Goal: Register for event/course

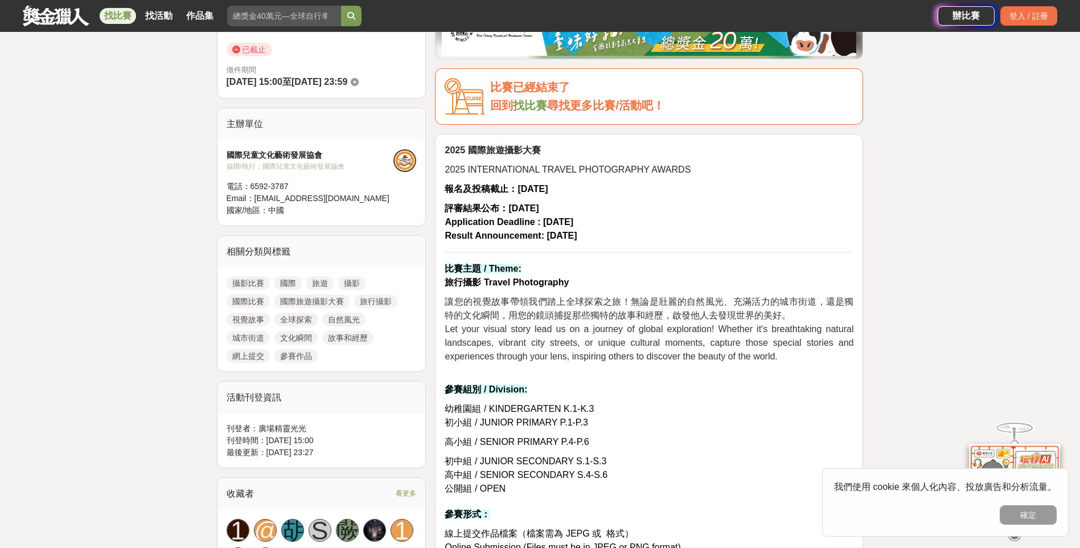
scroll to position [399, 0]
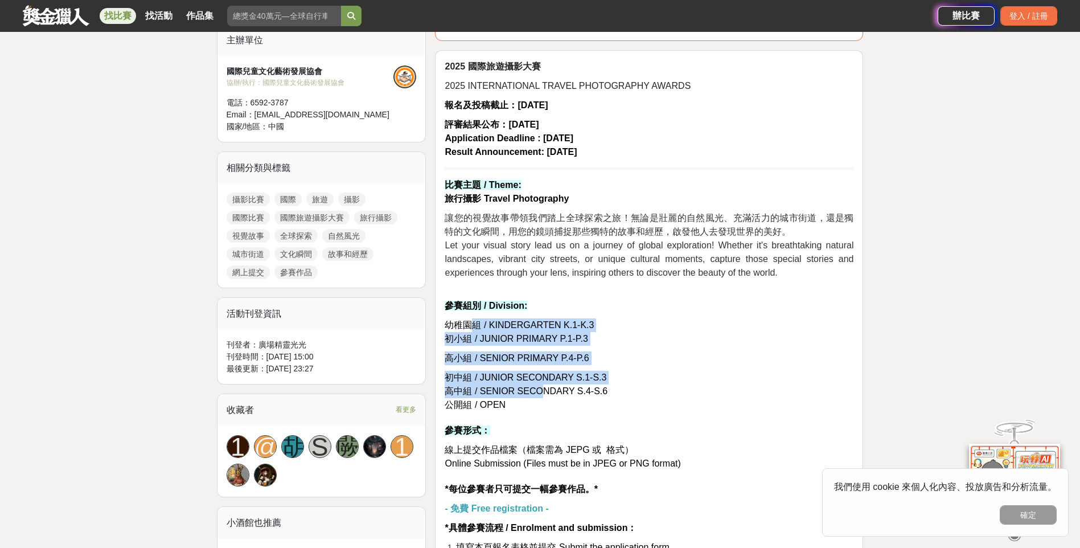
drag, startPoint x: 476, startPoint y: 323, endPoint x: 539, endPoint y: 396, distance: 95.7
click at [539, 396] on span "高中組 / SENIOR SECONDARY S.4-S.6" at bounding box center [526, 391] width 163 height 10
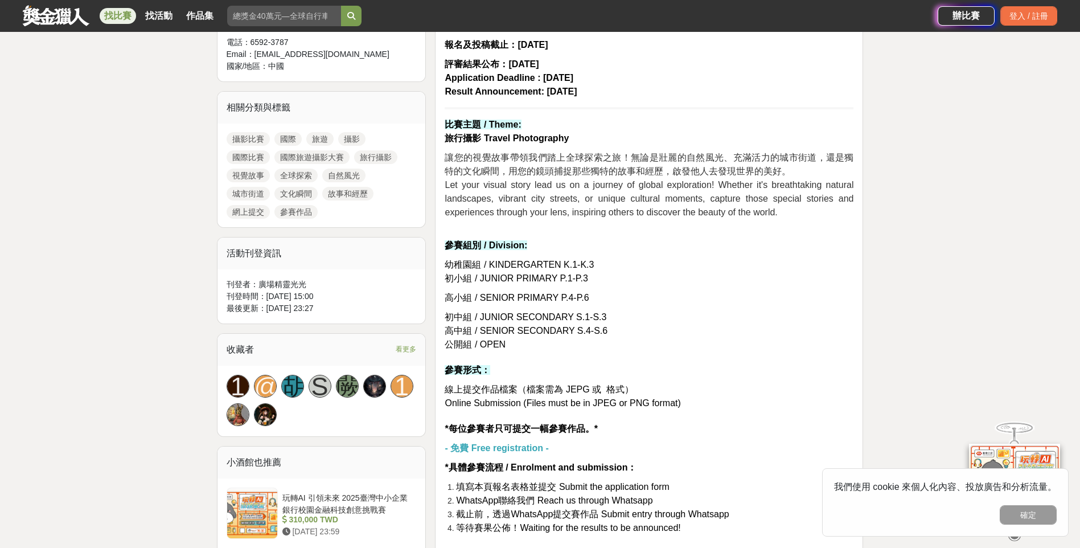
scroll to position [512, 0]
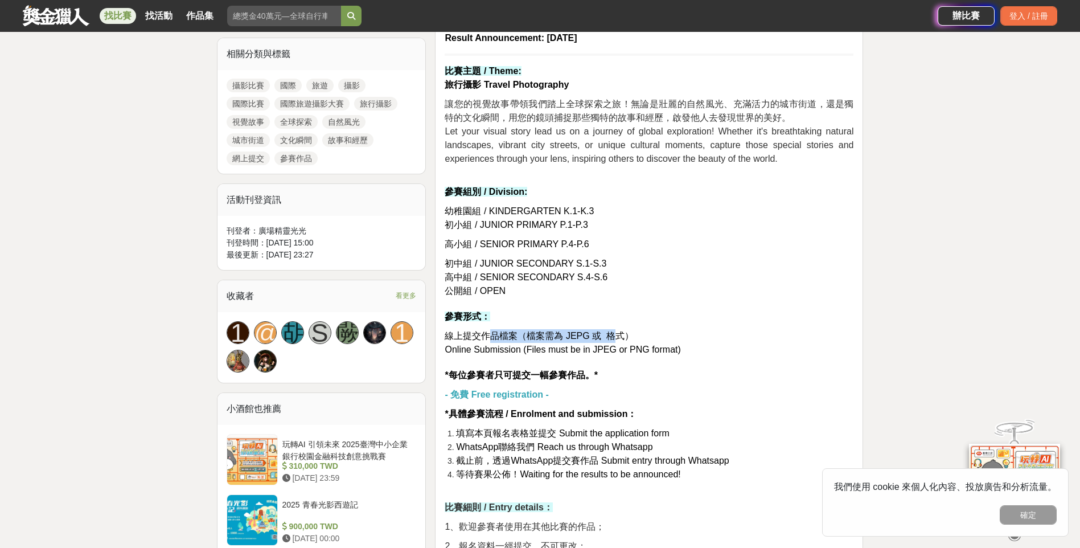
drag, startPoint x: 487, startPoint y: 335, endPoint x: 615, endPoint y: 336, distance: 128.1
click at [615, 336] on span "線上提交作品檔案（檔案需為 JEPG 或 格式）" at bounding box center [539, 336] width 189 height 10
click at [524, 355] on p "線上提交作品檔案（檔案需為 JEPG 或 格式） Online Submission (Files must be in JPEG or PNG format…" at bounding box center [649, 355] width 409 height 53
drag, startPoint x: 524, startPoint y: 355, endPoint x: 598, endPoint y: 382, distance: 79.4
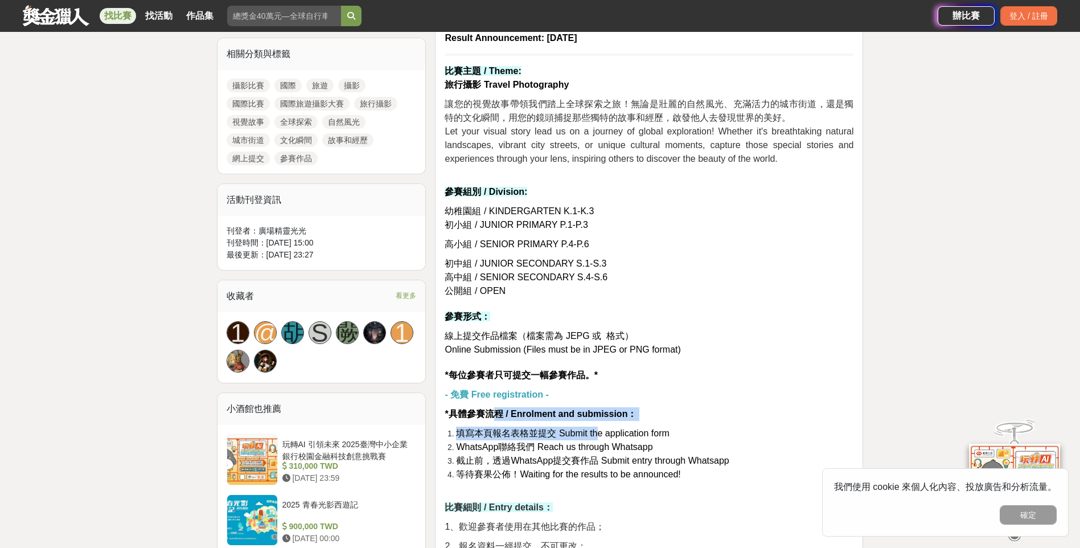
drag, startPoint x: 539, startPoint y: 426, endPoint x: 599, endPoint y: 423, distance: 60.5
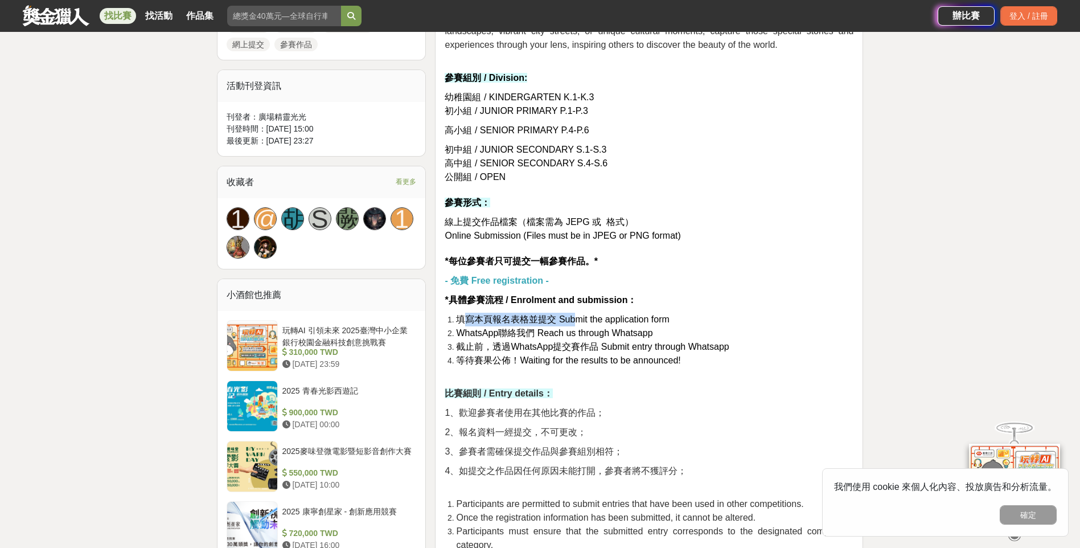
drag, startPoint x: 466, startPoint y: 314, endPoint x: 578, endPoint y: 313, distance: 112.7
click at [578, 314] on span "填寫本頁報名表格並提交 Submit the application form" at bounding box center [562, 319] width 213 height 10
drag, startPoint x: 578, startPoint y: 313, endPoint x: 622, endPoint y: 345, distance: 54.2
click at [622, 345] on ol "填寫本頁報名表格並提交 Submit the application form WhatsApp聯絡我們 Reach us through Whatsapp …" at bounding box center [649, 347] width 409 height 68
drag, startPoint x: 622, startPoint y: 345, endPoint x: 602, endPoint y: 354, distance: 21.9
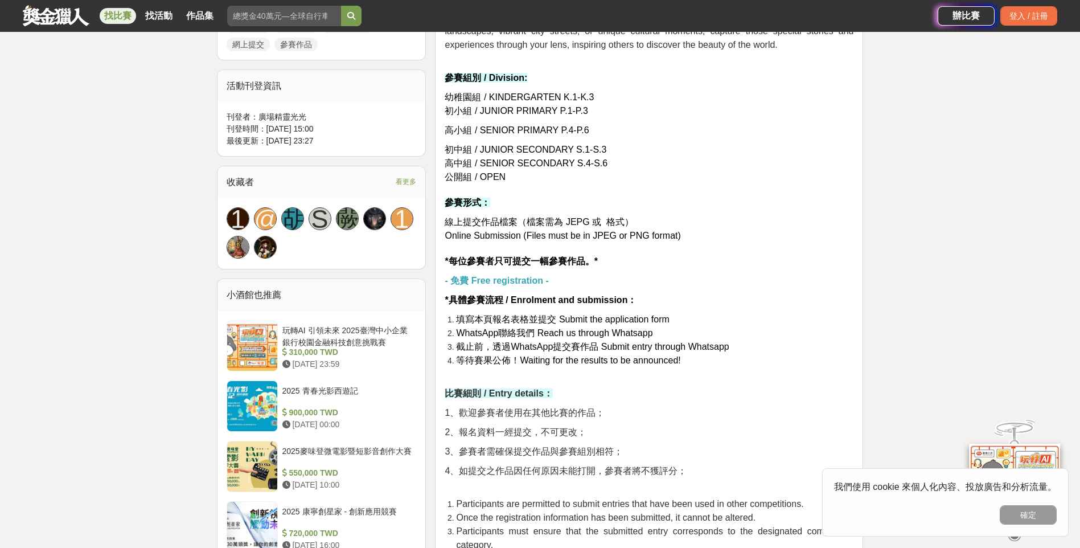
click at [602, 355] on span "等待賽果公佈！Waiting for the results to be announced!" at bounding box center [568, 360] width 224 height 10
drag, startPoint x: 489, startPoint y: 344, endPoint x: 597, endPoint y: 370, distance: 111.3
click at [597, 370] on ol "填寫本頁報名表格並提交 Submit the application form WhatsApp聯絡我們 Reach us through Whatsapp …" at bounding box center [649, 347] width 409 height 68
click at [597, 370] on li "等待賽果公佈！Waiting for the results to be announced!" at bounding box center [654, 367] width 397 height 27
click at [662, 352] on li "截止前，透過WhatsApp提交賽作品 Submit entry through Whatsapp" at bounding box center [654, 347] width 397 height 14
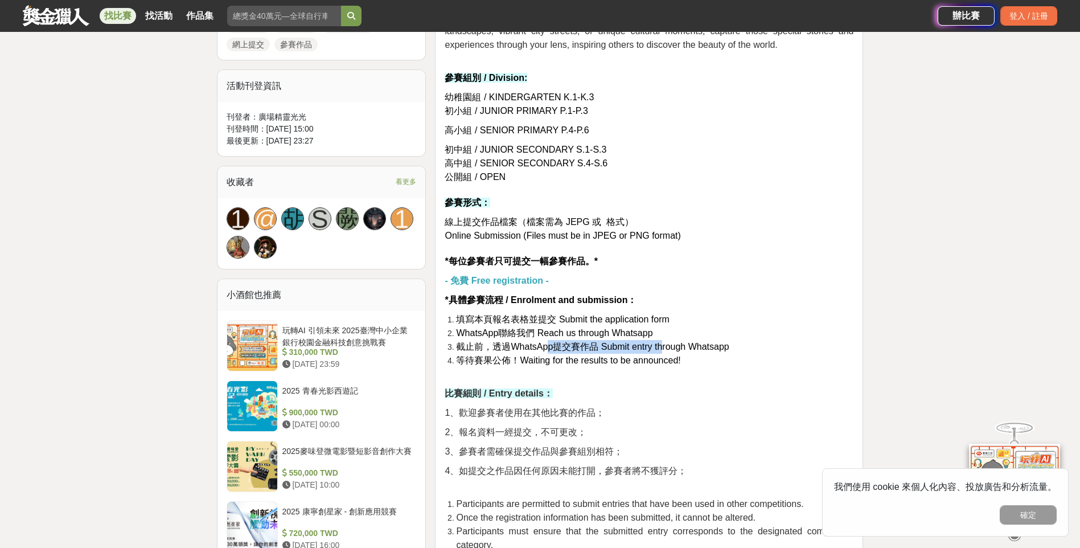
click at [662, 352] on li "截止前，透過WhatsApp提交賽作品 Submit entry through Whatsapp" at bounding box center [654, 347] width 397 height 14
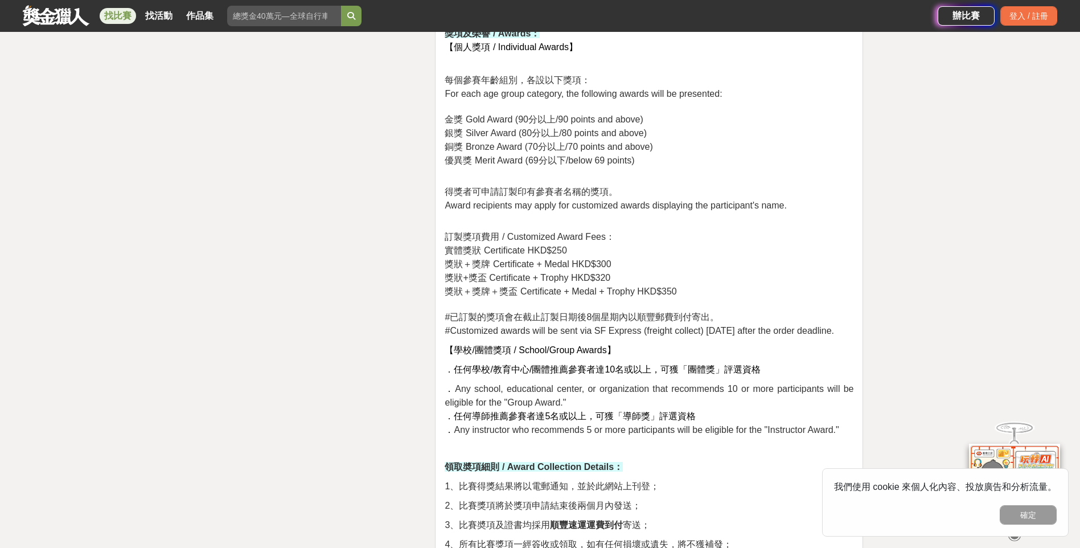
scroll to position [1936, 0]
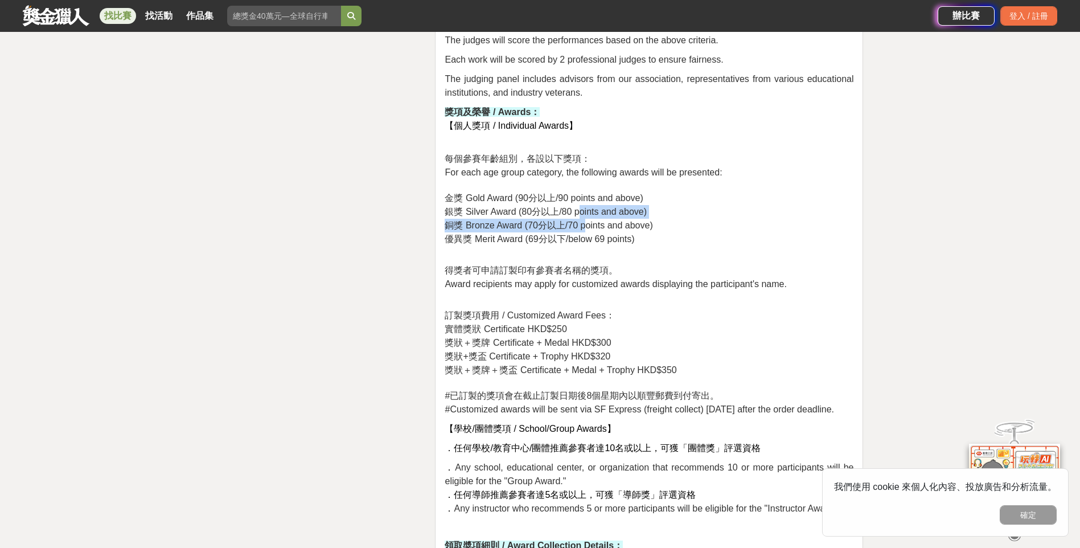
drag, startPoint x: 582, startPoint y: 212, endPoint x: 588, endPoint y: 220, distance: 10.6
click at [588, 220] on p "每個參賽年齡組別，各設以下獎項： For each age group category, the following awards will be pres…" at bounding box center [649, 199] width 409 height 94
click at [588, 220] on span "銅獎 Bronze Award (70分以上/70 points and above)" at bounding box center [549, 225] width 208 height 10
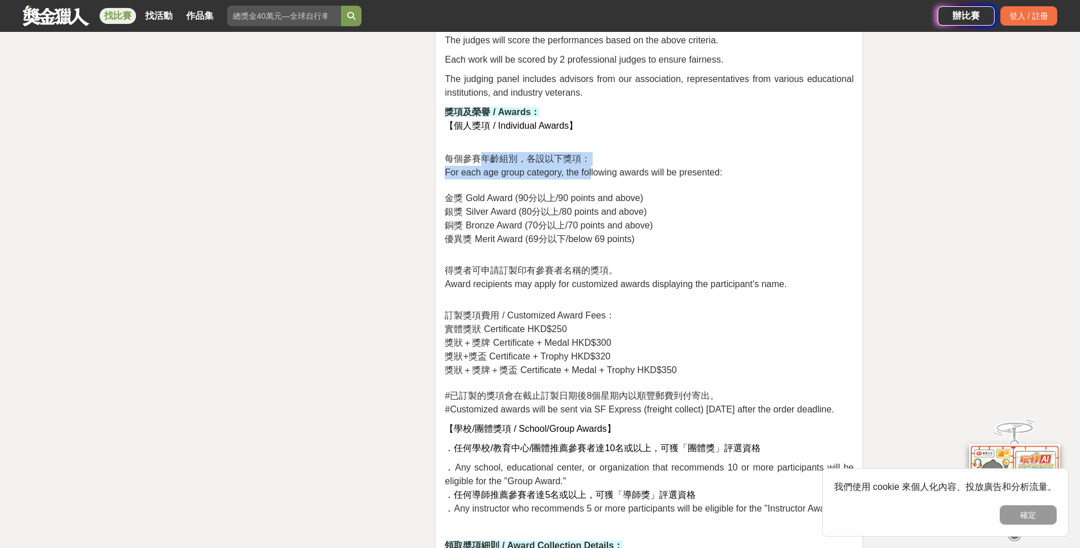
drag, startPoint x: 507, startPoint y: 153, endPoint x: 589, endPoint y: 174, distance: 84.5
click at [589, 174] on p "每個參賽年齡組別，各設以下獎項： For each age group category, the following awards will be pres…" at bounding box center [649, 199] width 409 height 94
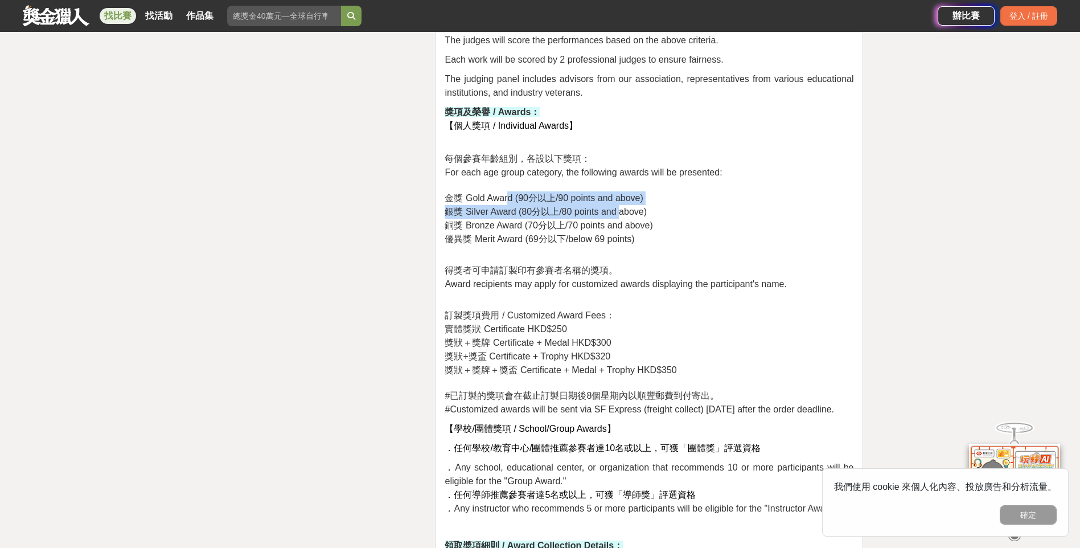
drag, startPoint x: 589, startPoint y: 174, endPoint x: 622, endPoint y: 207, distance: 46.7
click at [622, 207] on p "每個參賽年齡組別，各設以下獎項： For each age group category, the following awards will be pres…" at bounding box center [649, 199] width 409 height 94
click at [622, 207] on span "銀獎 Silver Award (80分以上/80 points and above)" at bounding box center [546, 212] width 202 height 10
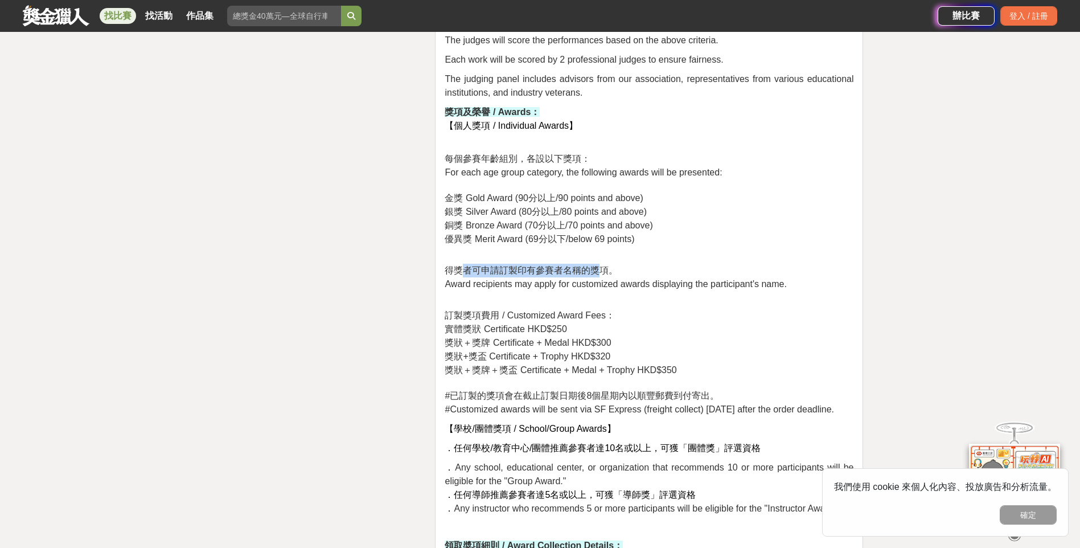
drag, startPoint x: 469, startPoint y: 273, endPoint x: 602, endPoint y: 266, distance: 132.9
click at [602, 266] on span "得獎者可申請訂製印有參賽者名稱的獎項。" at bounding box center [531, 270] width 173 height 10
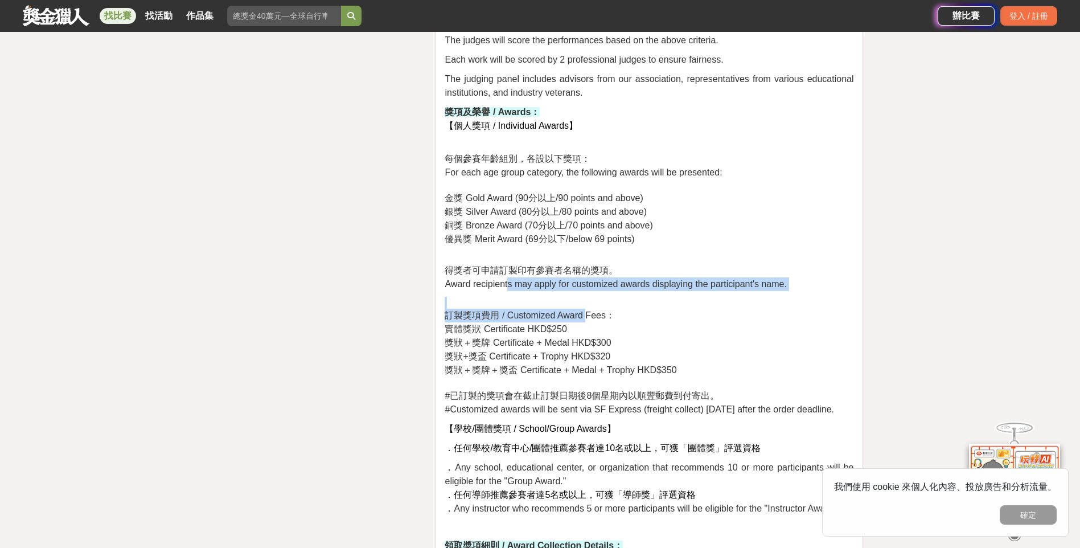
drag, startPoint x: 602, startPoint y: 266, endPoint x: 589, endPoint y: 321, distance: 56.8
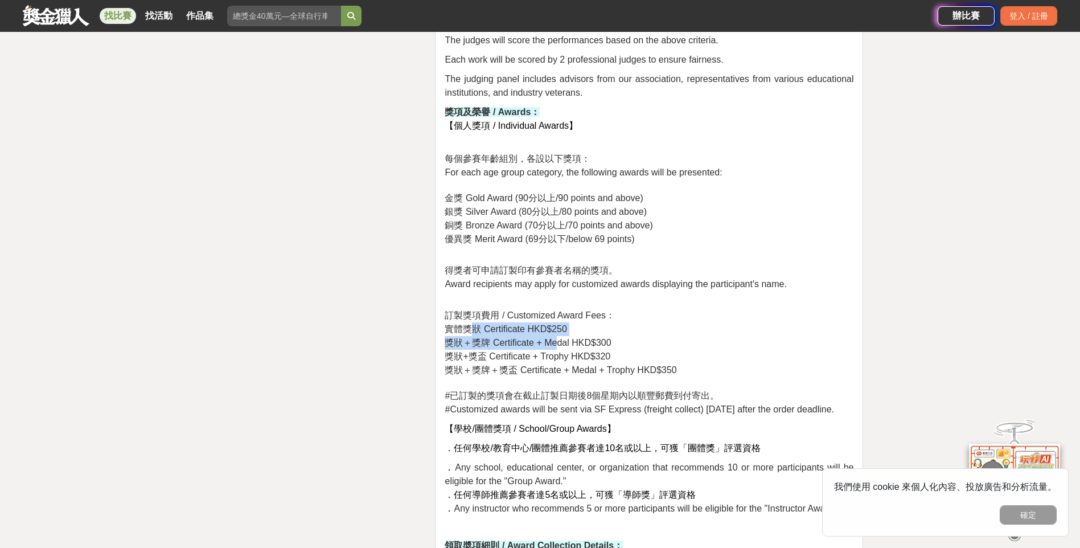
drag, startPoint x: 589, startPoint y: 321, endPoint x: 470, endPoint y: 329, distance: 119.2
click at [470, 329] on p "訂製獎項費用 / Customized Award Fees： 實體獎狀 Certificate HKD$250 獎狀＋獎牌 Certificate + Me…" at bounding box center [649, 357] width 409 height 120
click at [547, 365] on span "獎狀＋獎牌＋獎盃 Certificate + Medal + Trophy HKD$350" at bounding box center [561, 370] width 232 height 10
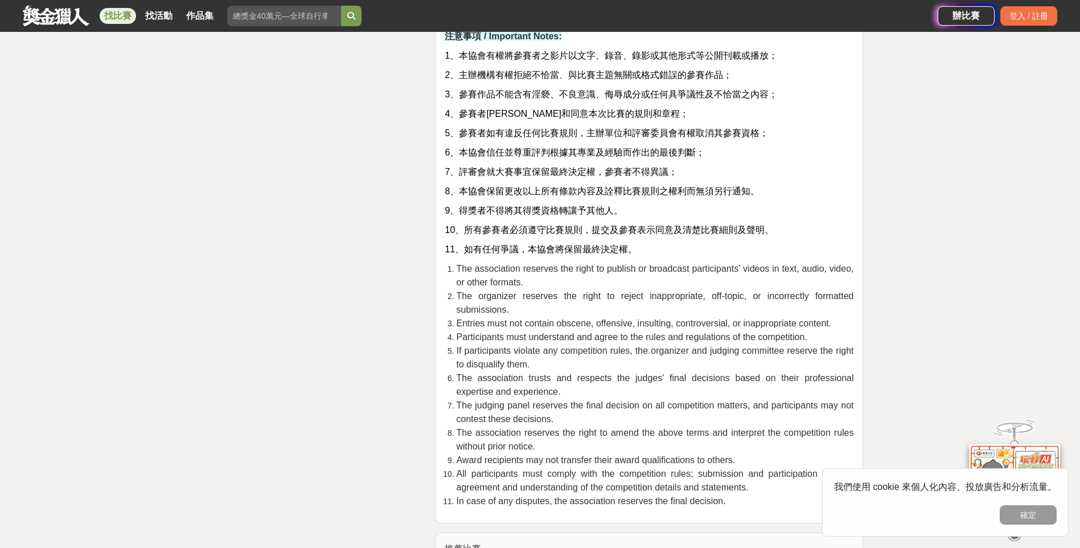
scroll to position [3018, 0]
